Goal: Information Seeking & Learning: Learn about a topic

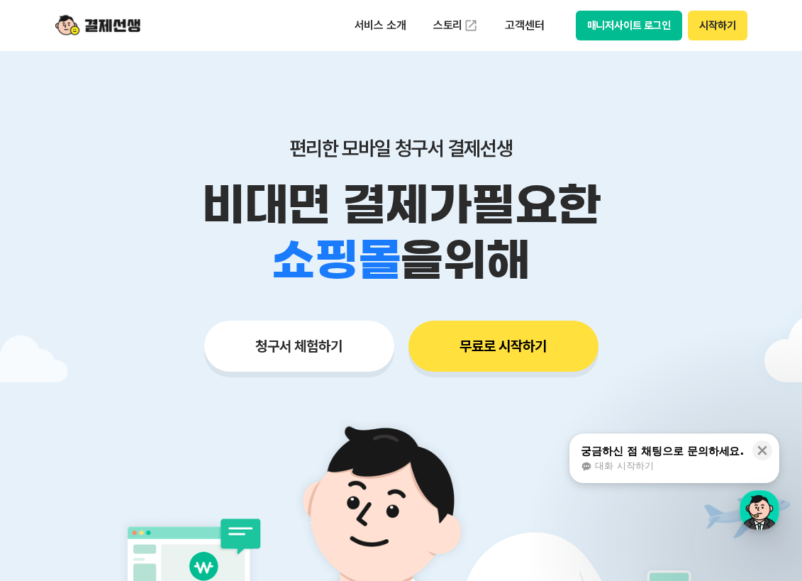
click at [490, 184] on p "비대면 결제가 필요한" at bounding box center [401, 204] width 726 height 55
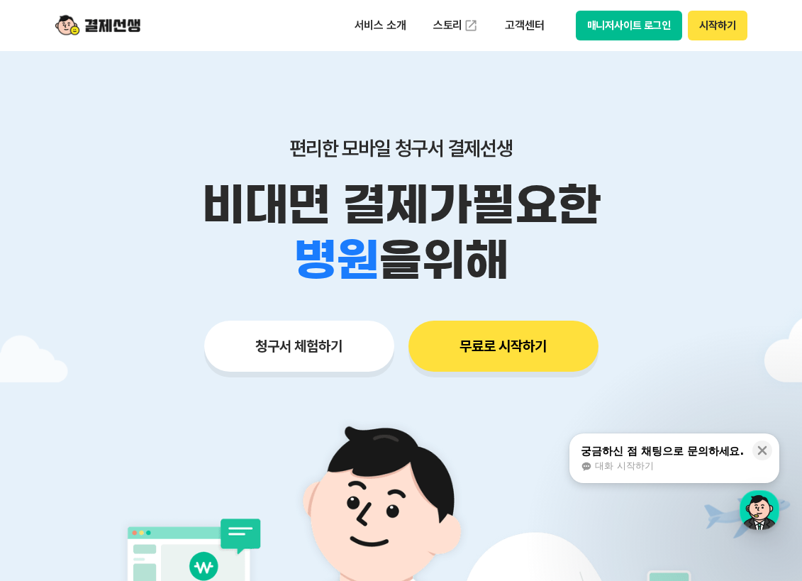
click at [490, 184] on p "비대면 결제가 필요한" at bounding box center [401, 204] width 726 height 55
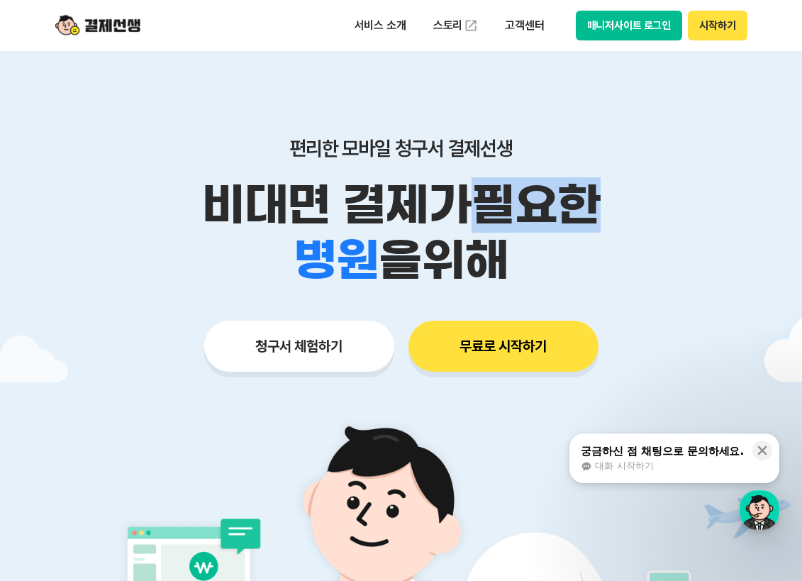
click at [490, 184] on p "비대면 결제가 필요한" at bounding box center [401, 204] width 726 height 55
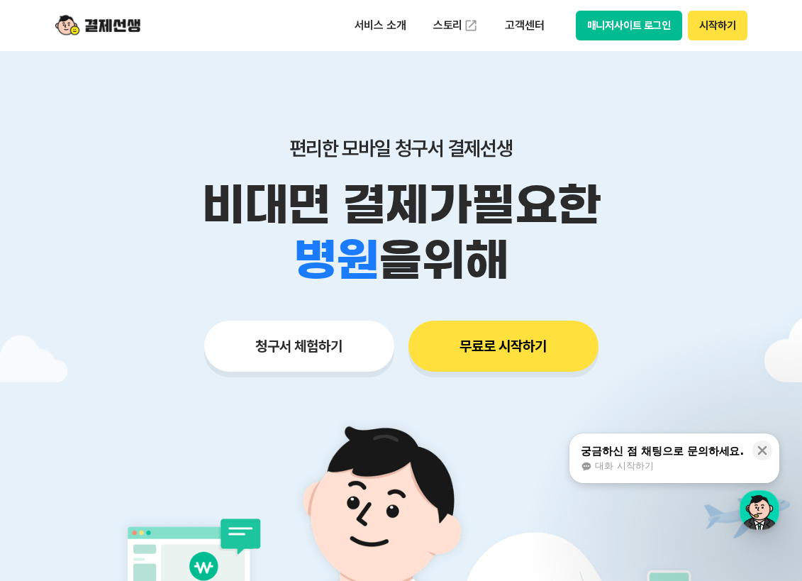
click at [490, 184] on p "비대면 결제가 필요한" at bounding box center [401, 204] width 726 height 55
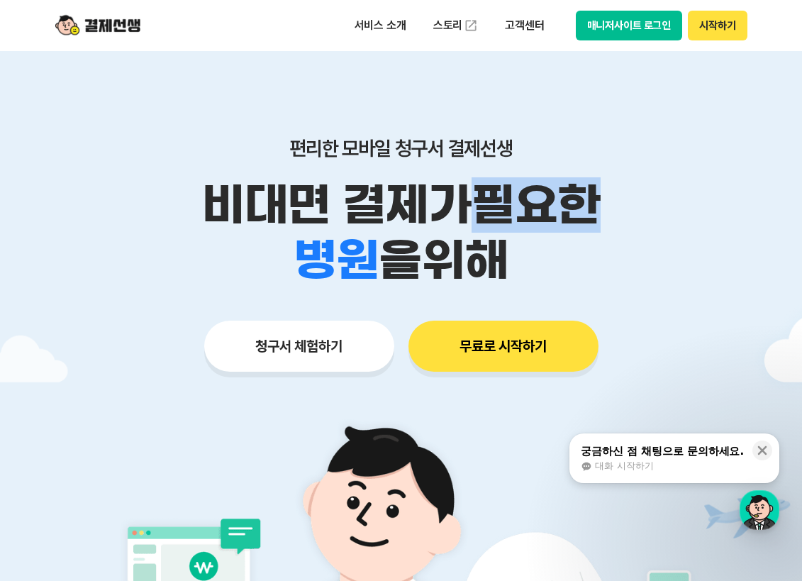
click at [490, 184] on p "비대면 결제가 필요한" at bounding box center [401, 204] width 726 height 55
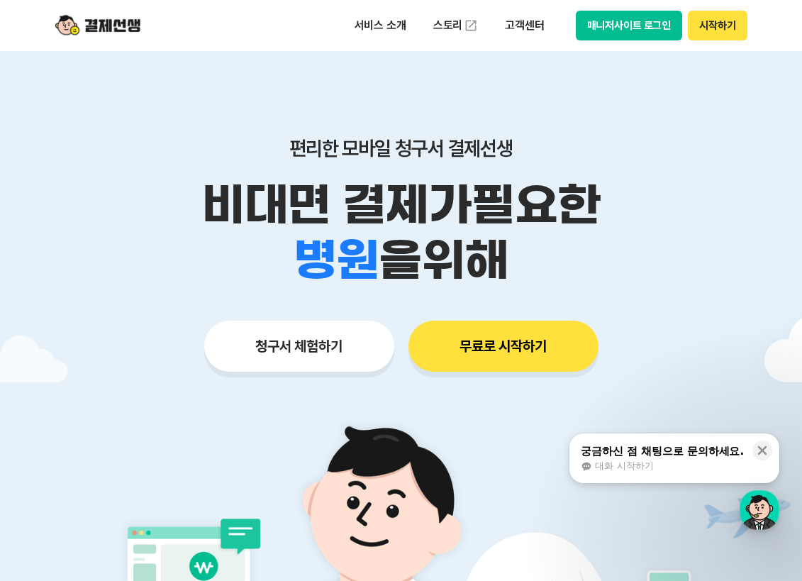
click at [490, 184] on p "비대면 결제가 필요한" at bounding box center [401, 204] width 726 height 55
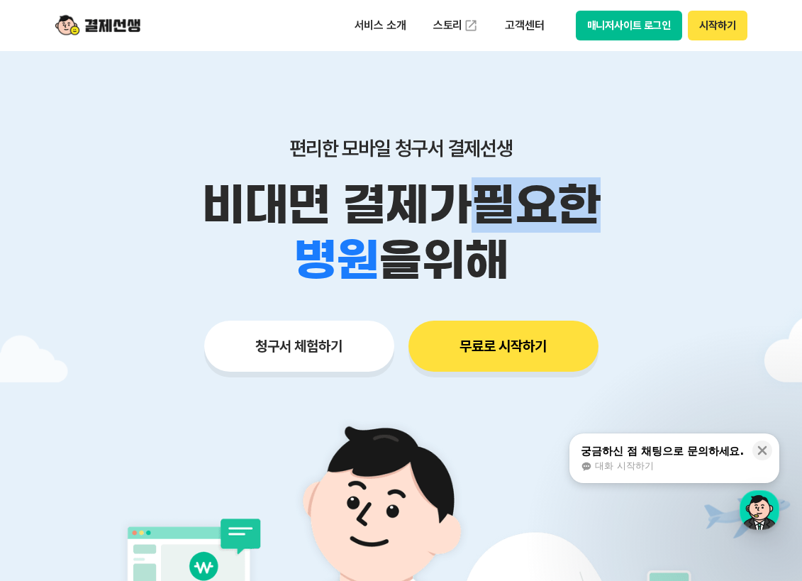
click at [490, 184] on p "비대면 결제가 필요한" at bounding box center [401, 204] width 726 height 55
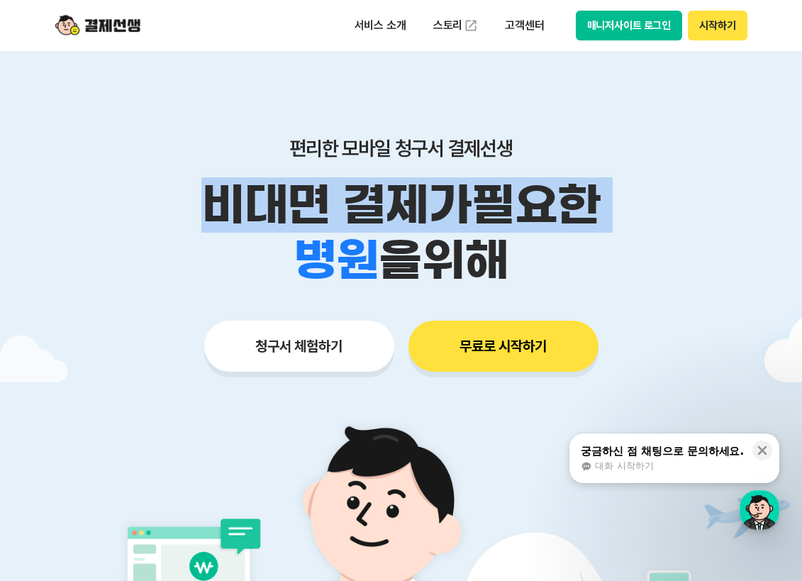
click at [490, 184] on p "비대면 결제가 필요한" at bounding box center [401, 204] width 726 height 55
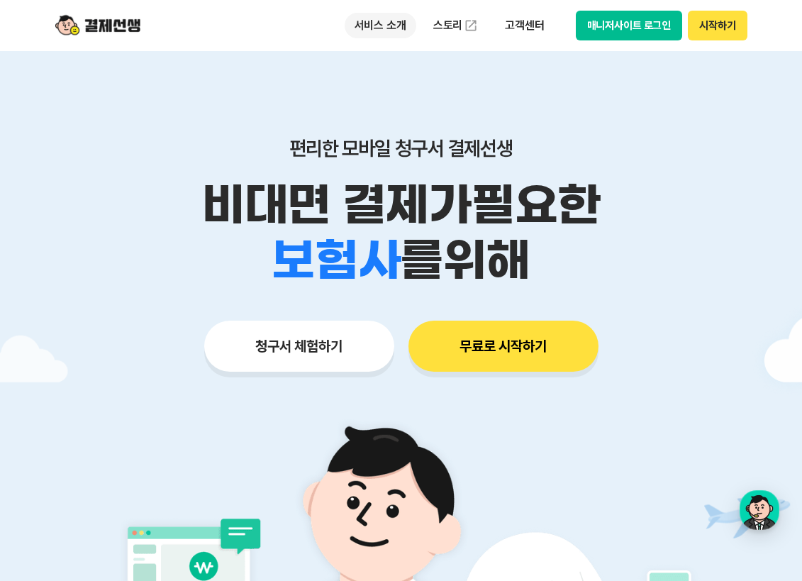
click at [401, 17] on p "서비스 소개" at bounding box center [381, 26] width 72 height 26
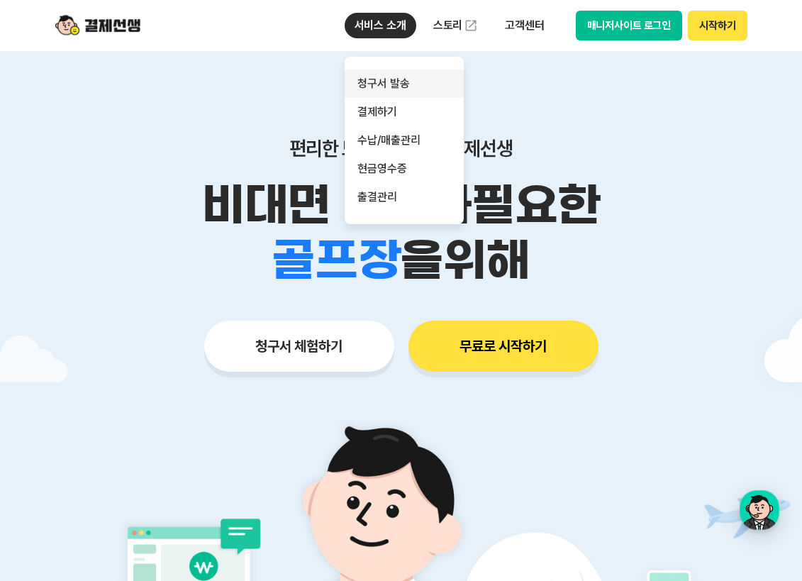
click at [414, 86] on link "청구서 발송" at bounding box center [404, 84] width 119 height 28
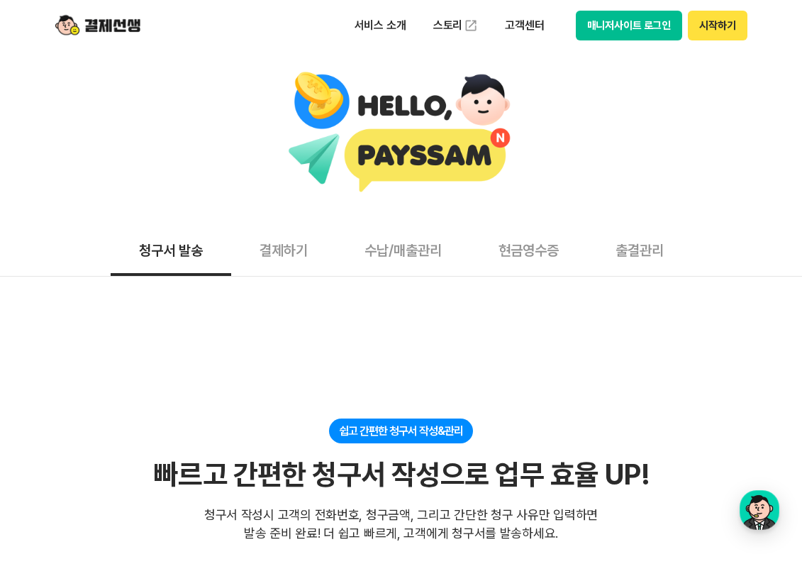
click at [292, 239] on button "결제하기" at bounding box center [283, 249] width 105 height 52
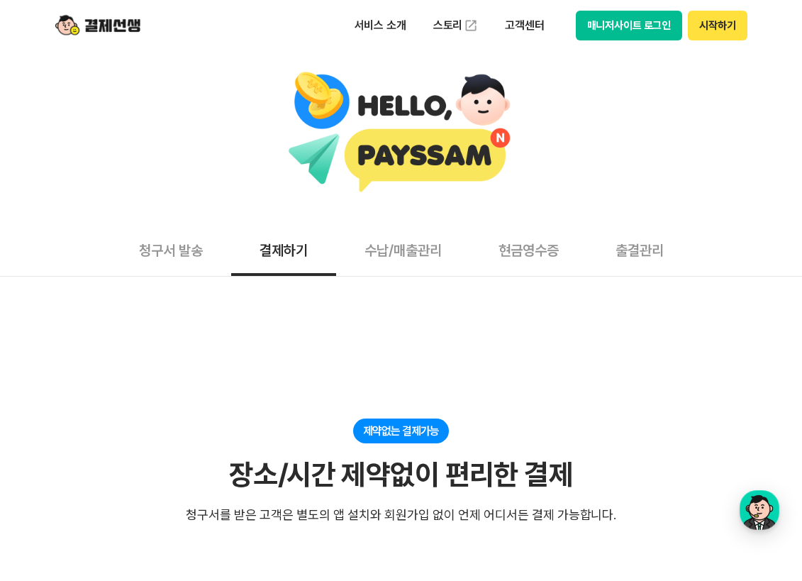
click at [431, 228] on button "수납/매출관리" at bounding box center [403, 249] width 134 height 52
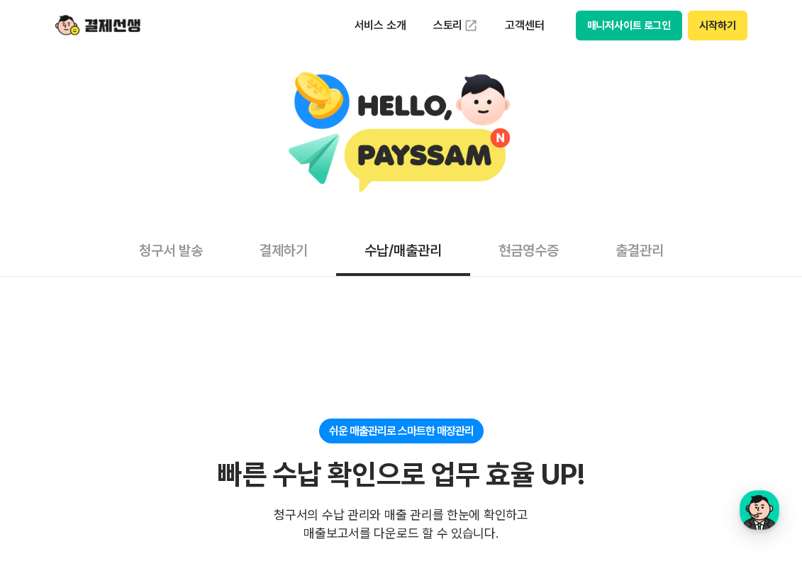
click at [538, 247] on button "현금영수증" at bounding box center [528, 249] width 117 height 52
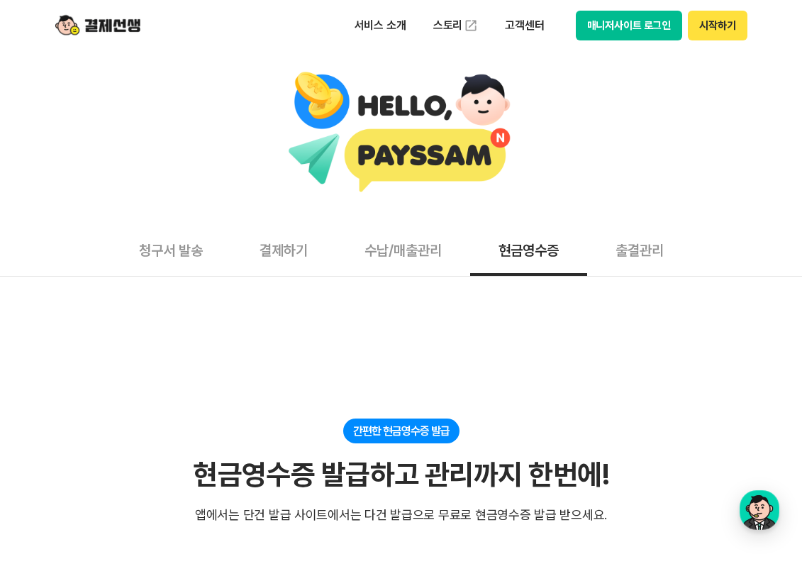
click at [626, 258] on button "출결관리" at bounding box center [639, 249] width 105 height 52
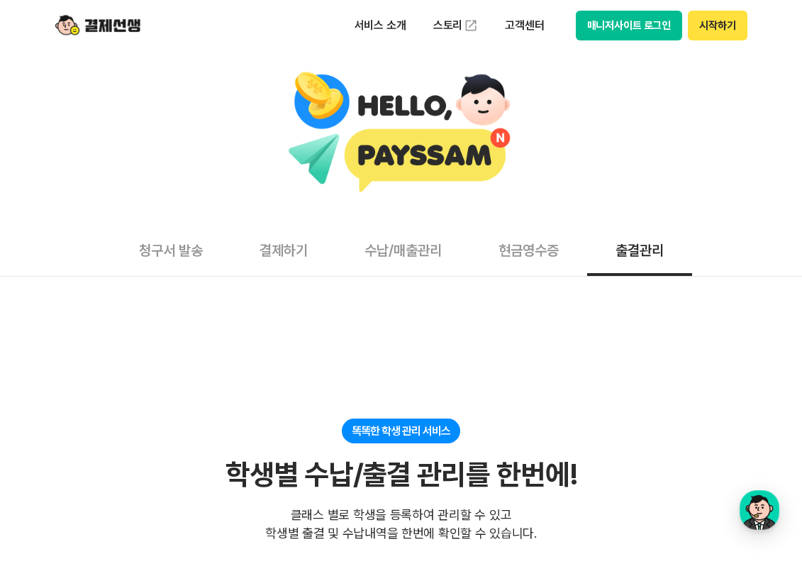
click at [143, 238] on button "청구서 발송" at bounding box center [171, 249] width 121 height 52
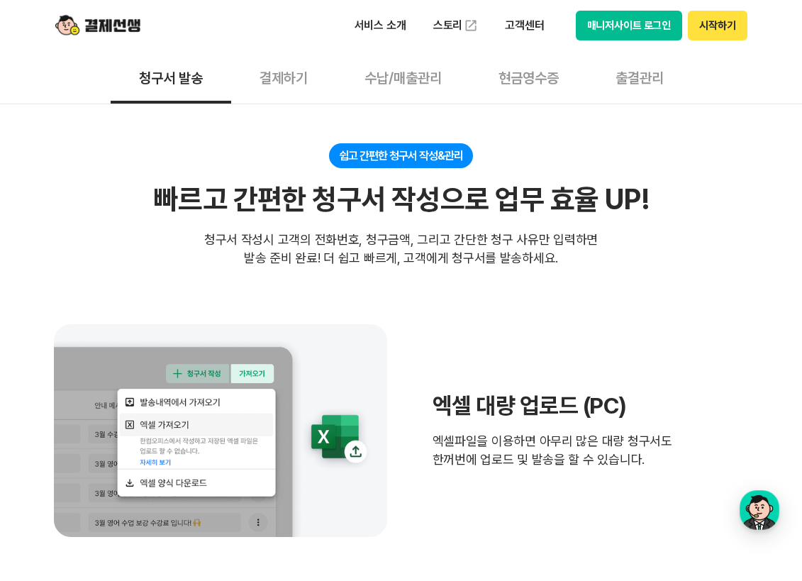
scroll to position [272, 0]
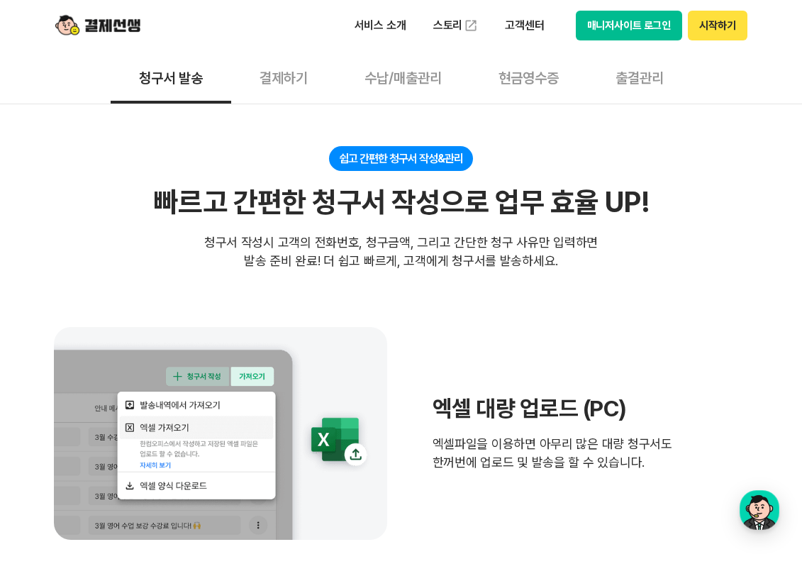
click at [662, 245] on div "쉽고 간편한 청구서 작성&관리 빠르고 간편한 청구서 작성으로 업무 효율 UP! 빠르고 간편한 청구서 작성으로 업무 효율 UP! 청구서 작성시 …" at bounding box center [401, 208] width 695 height 124
